Goal: Information Seeking & Learning: Compare options

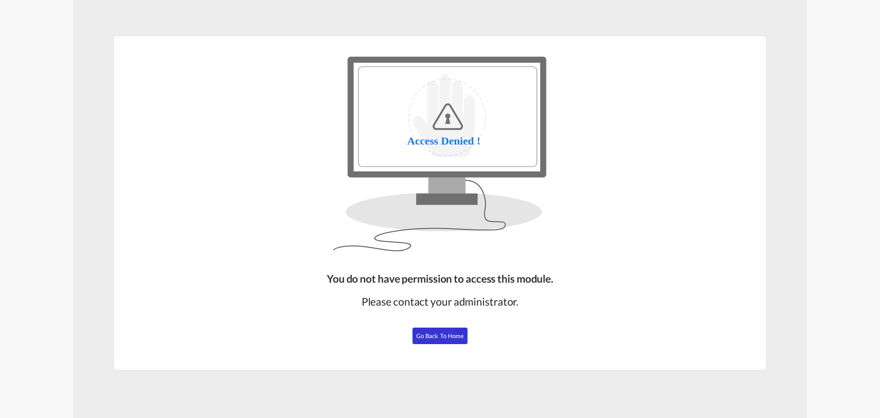
drag, startPoint x: 442, startPoint y: 334, endPoint x: 463, endPoint y: 325, distance: 22.4
click at [442, 334] on span "Go Back to Home" at bounding box center [440, 335] width 48 height 7
click at [431, 332] on span "Go Back to Home" at bounding box center [440, 335] width 48 height 7
